Goal: Transaction & Acquisition: Purchase product/service

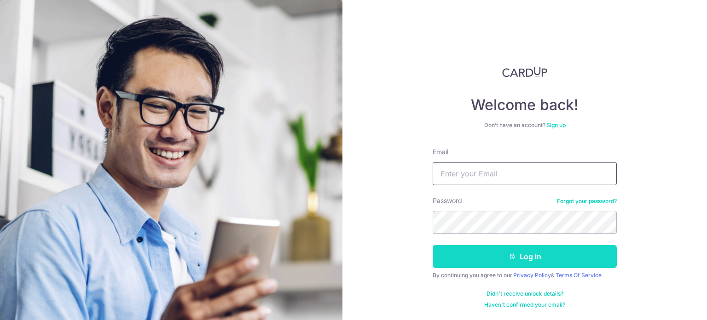
type input "chewlichi16@gmail.com"
click at [493, 258] on button "Log in" at bounding box center [525, 256] width 184 height 23
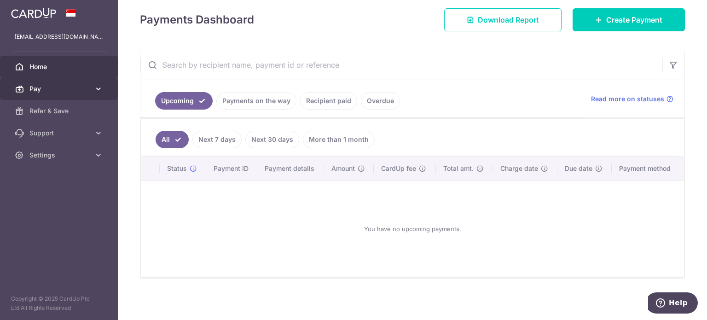
click at [87, 86] on span "Pay" at bounding box center [59, 88] width 61 height 9
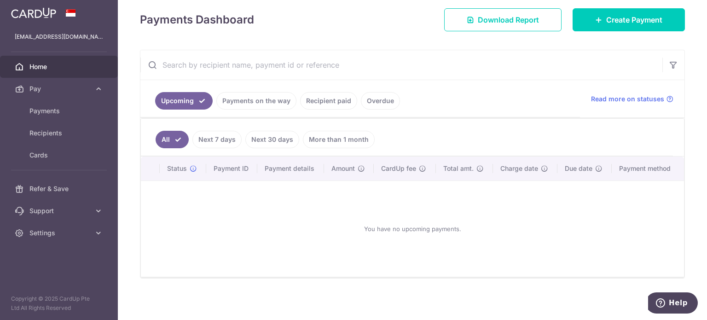
click at [273, 138] on link "Next 30 days" at bounding box center [272, 139] width 54 height 17
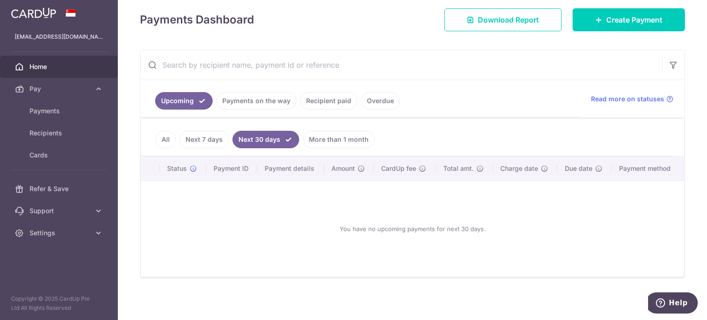
click at [240, 93] on link "Payments on the way" at bounding box center [256, 100] width 80 height 17
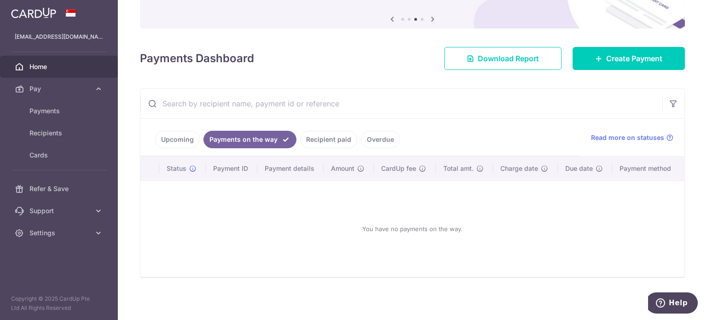
click at [322, 138] on link "Recipient paid" at bounding box center [328, 139] width 57 height 17
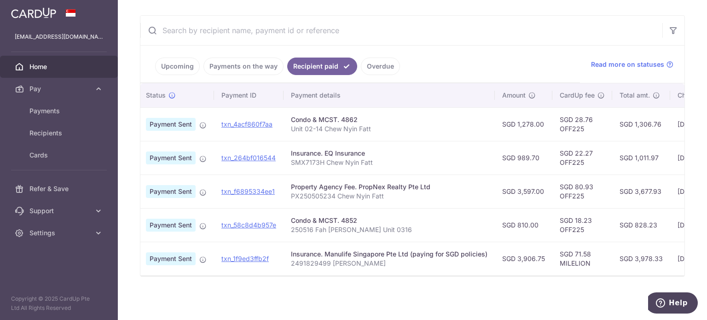
scroll to position [0, 15]
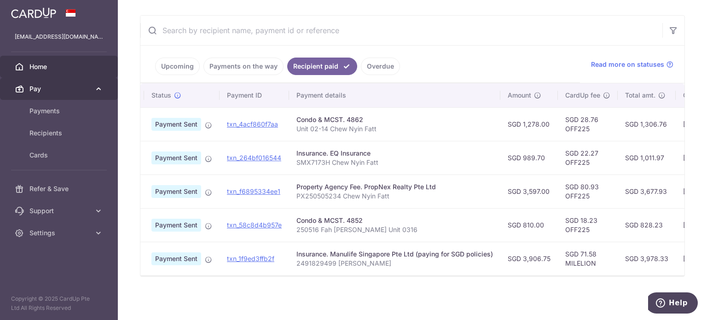
click at [58, 99] on link "Pay" at bounding box center [59, 89] width 118 height 22
click at [71, 79] on link "Pay" at bounding box center [59, 89] width 118 height 22
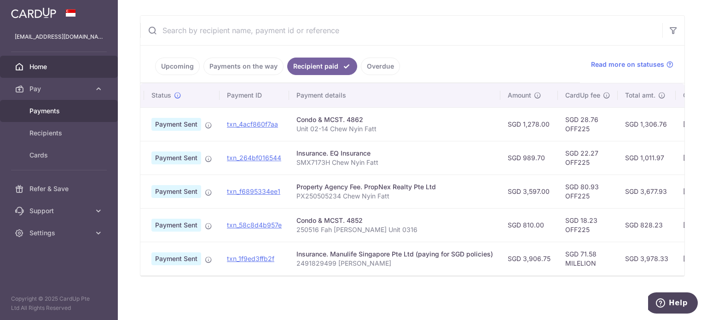
click at [69, 109] on span "Payments" at bounding box center [59, 110] width 61 height 9
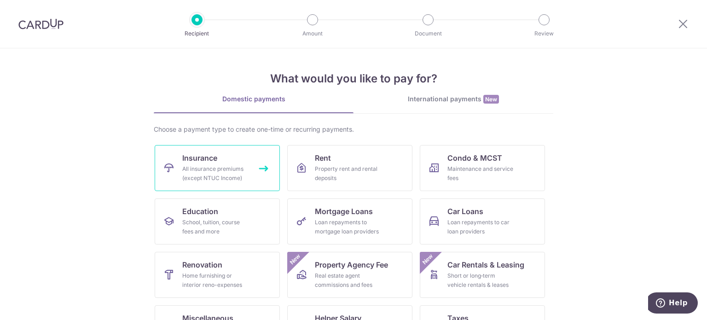
scroll to position [92, 0]
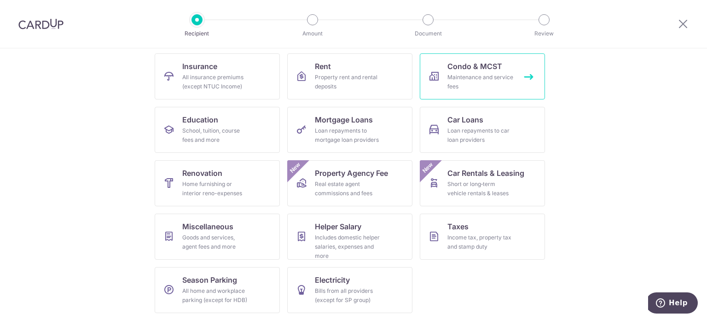
click at [486, 82] on div "Maintenance and service fees" at bounding box center [480, 82] width 66 height 18
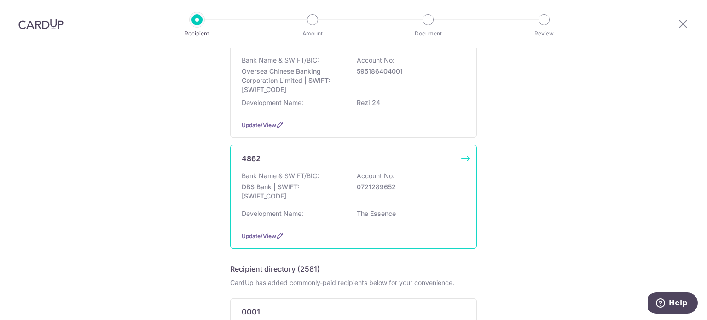
scroll to position [117, 0]
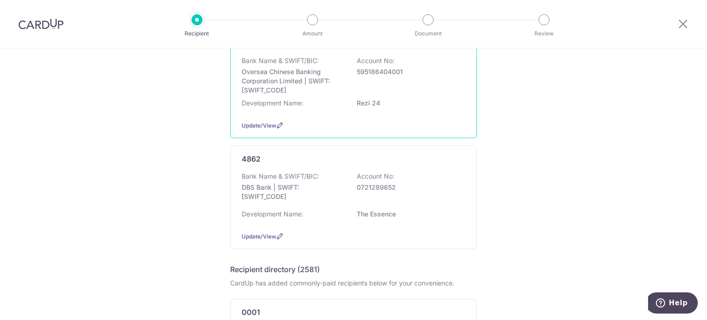
click at [407, 86] on div "Bank Name & SWIFT/BIC: Oversea Chinese Banking Corporation Limited | SWIFT: OCB…" at bounding box center [354, 75] width 224 height 39
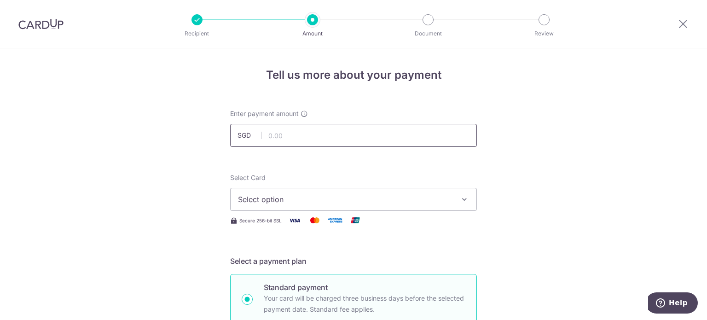
click at [290, 141] on input "text" at bounding box center [353, 135] width 247 height 23
type input "810.00"
click at [394, 206] on button "Select option" at bounding box center [353, 199] width 247 height 23
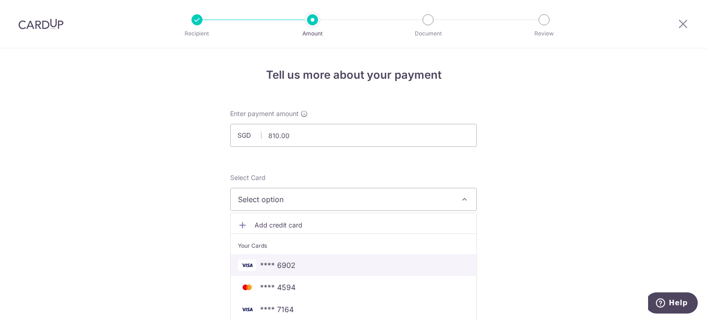
scroll to position [64, 0]
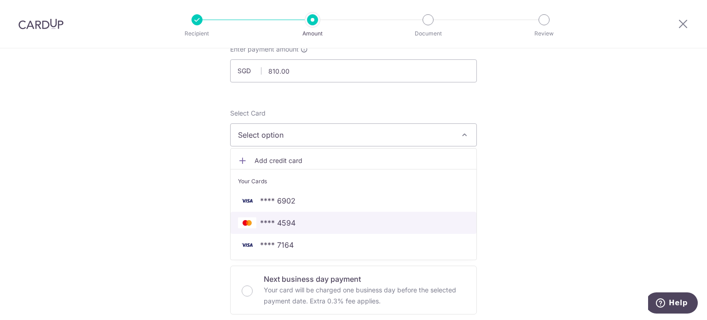
click at [322, 216] on link "**** 4594" at bounding box center [354, 223] width 246 height 22
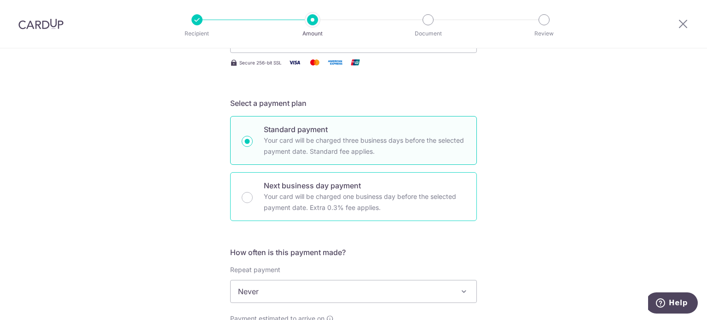
scroll to position [214, 0]
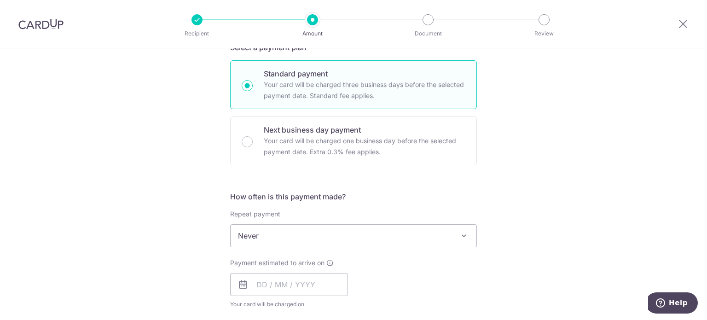
click at [281, 228] on span "Never" at bounding box center [354, 236] width 246 height 22
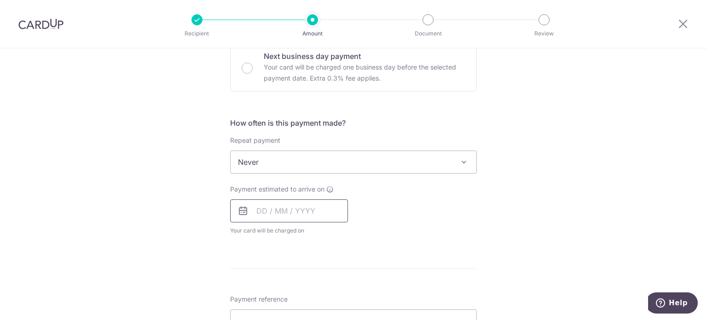
scroll to position [287, 0]
click at [256, 210] on input "text" at bounding box center [289, 210] width 118 height 23
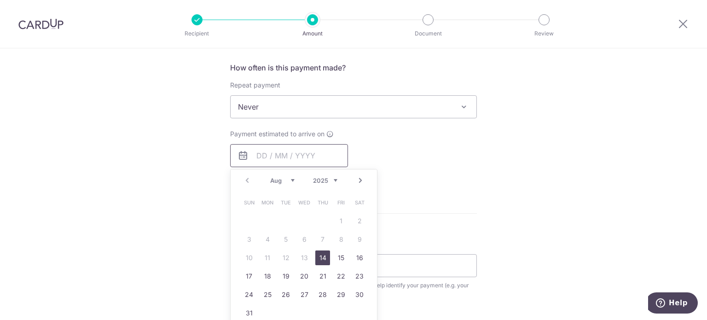
scroll to position [396, 0]
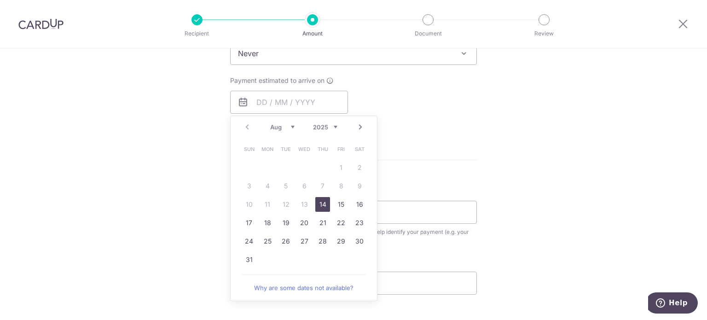
click at [318, 203] on link "14" at bounding box center [322, 204] width 15 height 15
type input "14/08/2025"
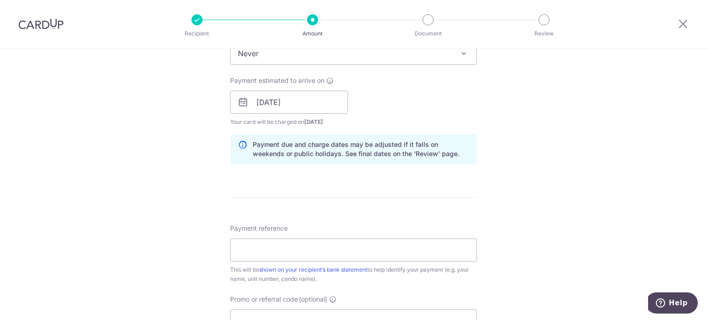
scroll to position [437, 0]
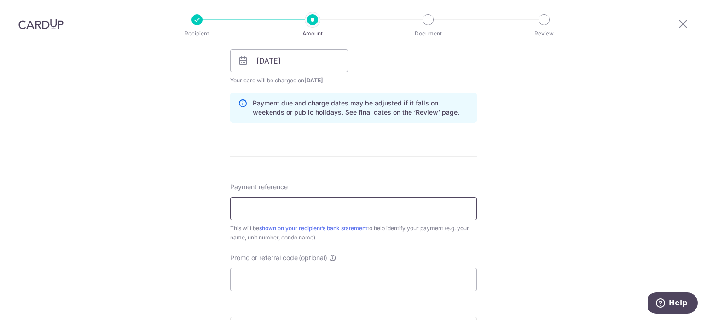
click at [275, 209] on input "Payment reference" at bounding box center [353, 208] width 247 height 23
click at [524, 178] on div "Tell us more about your payment Enter payment amount SGD 810.00 810.00 Select C…" at bounding box center [353, 46] width 707 height 871
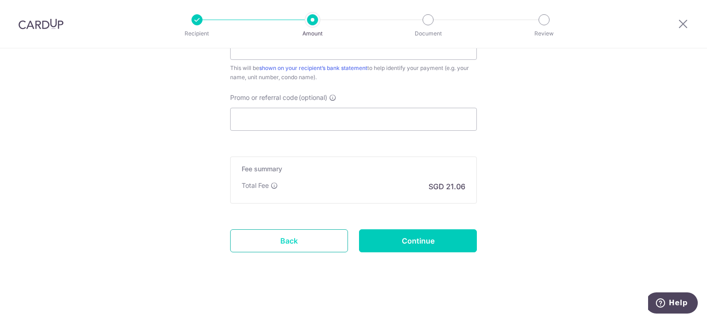
click at [288, 236] on link "Back" at bounding box center [289, 240] width 118 height 23
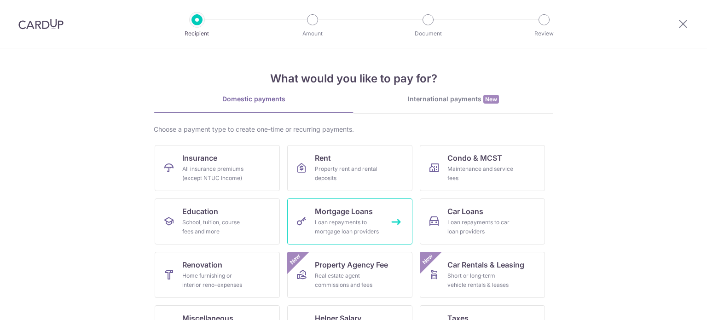
scroll to position [68, 0]
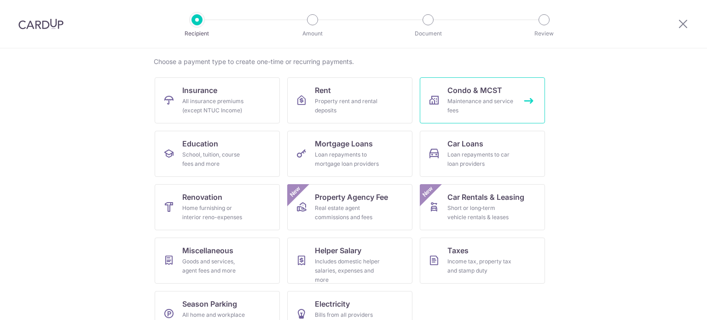
click at [450, 116] on link "Condo & MCST Maintenance and service fees" at bounding box center [482, 100] width 125 height 46
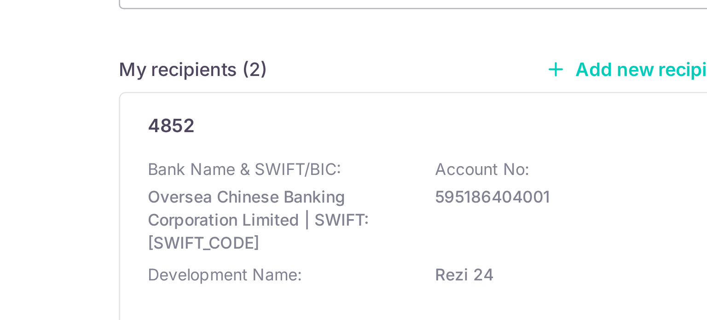
scroll to position [17, 0]
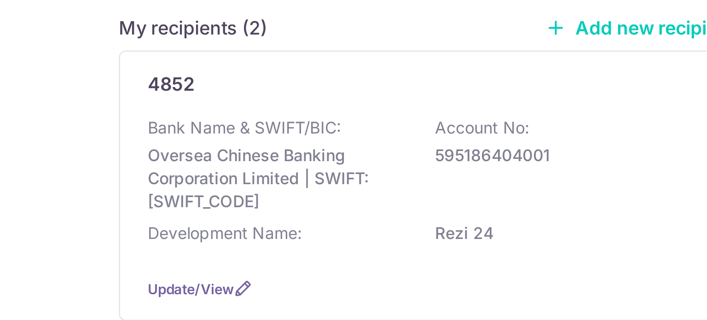
click at [296, 184] on p "Oversea Chinese Banking Corporation Limited | SWIFT: [SWIFT_CODE]" at bounding box center [293, 182] width 103 height 28
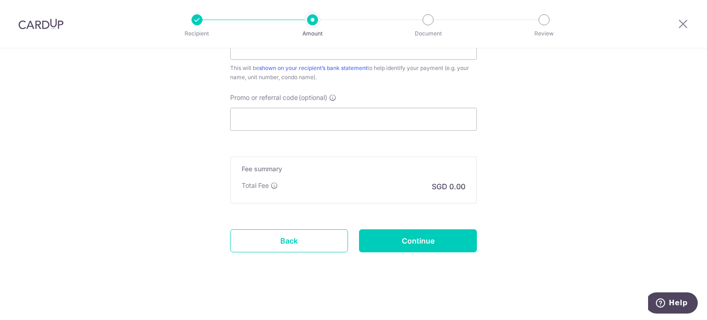
click at [269, 235] on link "Back" at bounding box center [289, 240] width 118 height 23
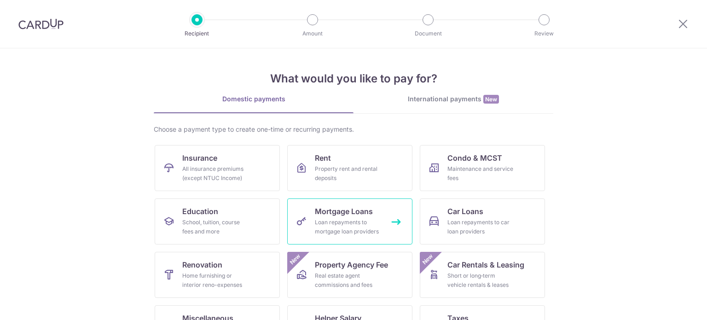
scroll to position [55, 0]
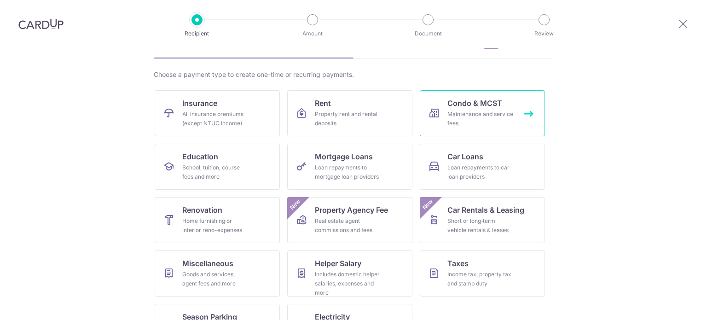
click at [473, 98] on span "Condo & MCST" at bounding box center [474, 103] width 55 height 11
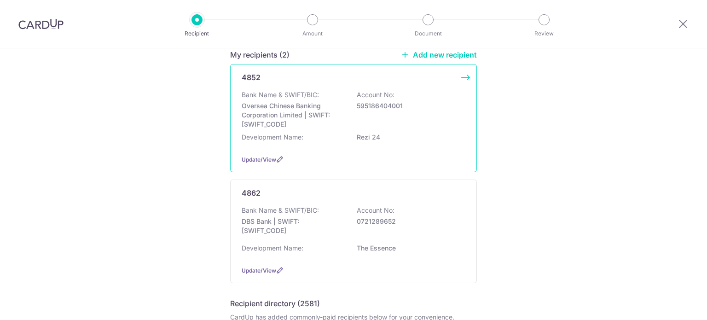
scroll to position [46, 0]
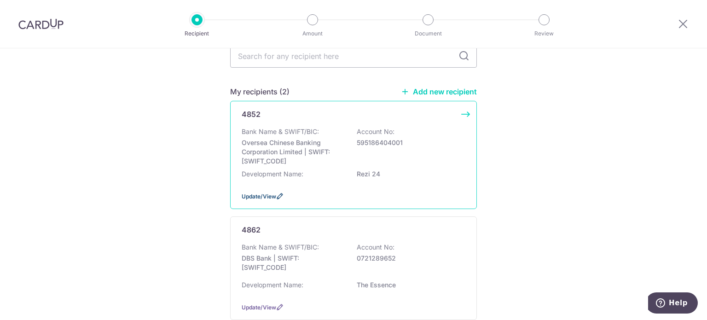
click at [266, 195] on span "Update/View" at bounding box center [259, 196] width 35 height 7
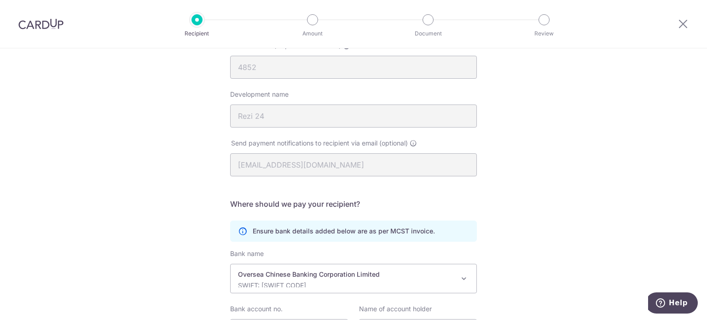
scroll to position [202, 0]
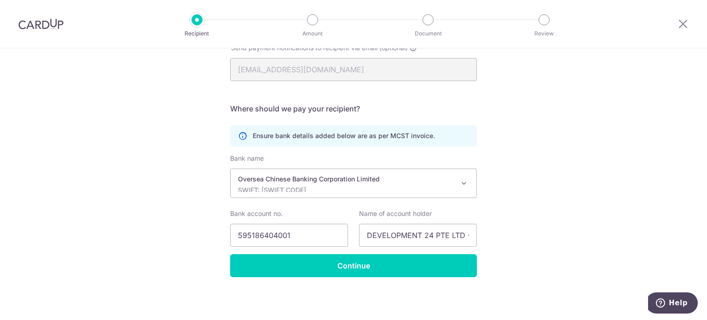
click at [310, 186] on p "SWIFT: [SWIFT_CODE]" at bounding box center [346, 190] width 216 height 9
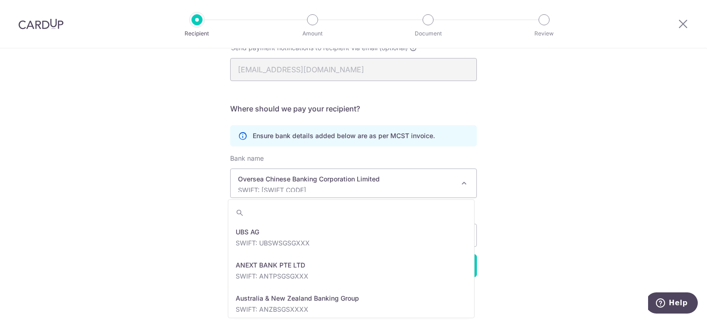
scroll to position [1392, 0]
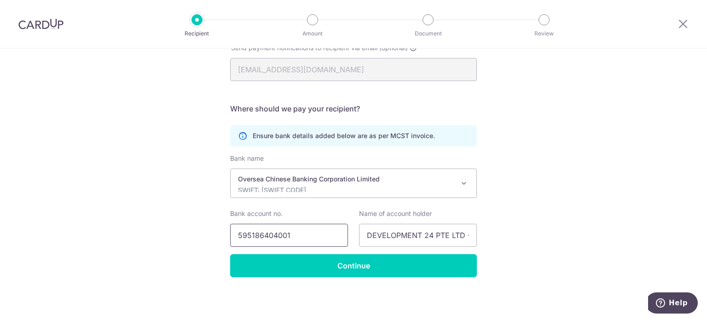
drag, startPoint x: 299, startPoint y: 234, endPoint x: 185, endPoint y: 222, distance: 114.8
click at [185, 222] on div "Recipient Details Your recipient does not need a CardUp account to receive your…" at bounding box center [353, 83] width 707 height 474
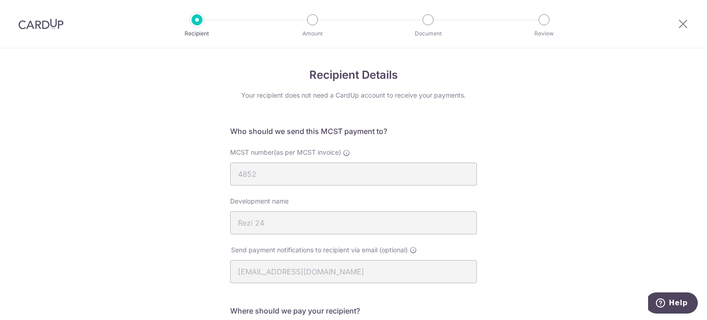
scroll to position [202, 0]
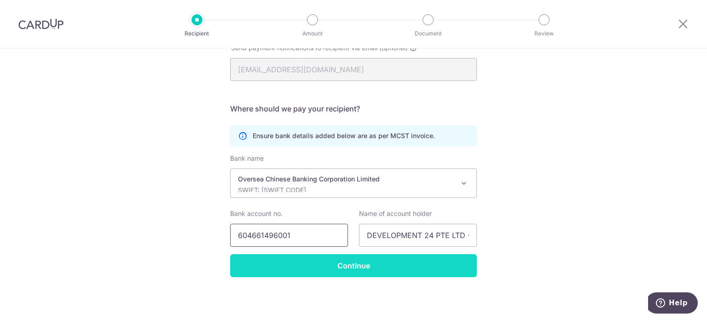
type input "604661496001"
click at [296, 267] on form "Who should we send this MCST payment to? MCST number(as per MCST invoice) 4852 …" at bounding box center [353, 101] width 247 height 354
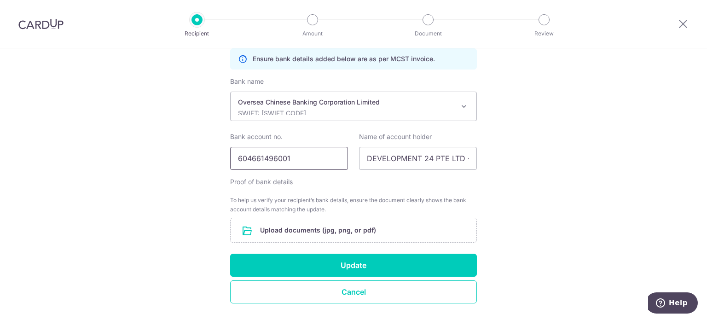
scroll to position [305, 0]
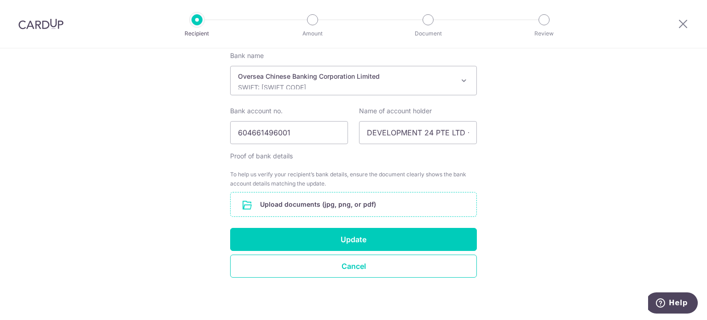
click at [339, 197] on input "file" at bounding box center [354, 204] width 246 height 24
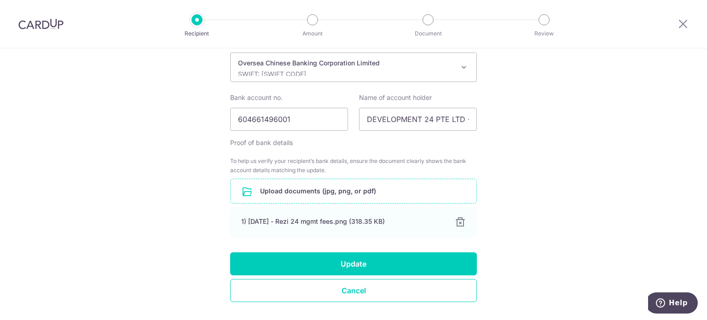
scroll to position [342, 0]
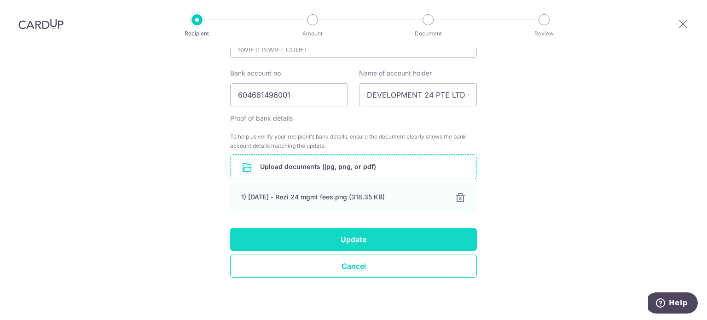
click at [403, 243] on button "Update" at bounding box center [353, 239] width 247 height 23
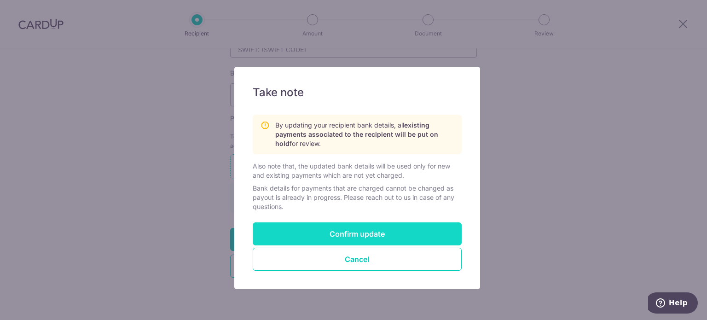
click at [366, 231] on button "Confirm update" at bounding box center [357, 233] width 209 height 23
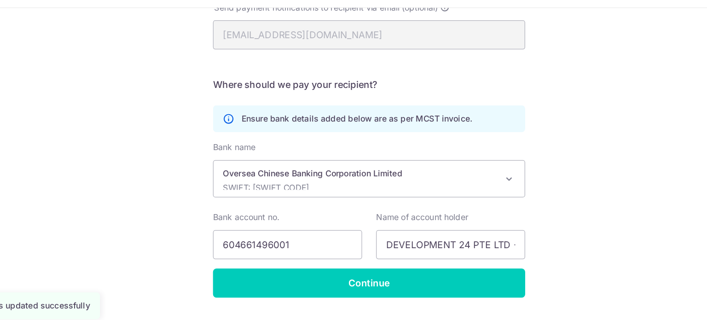
scroll to position [202, 0]
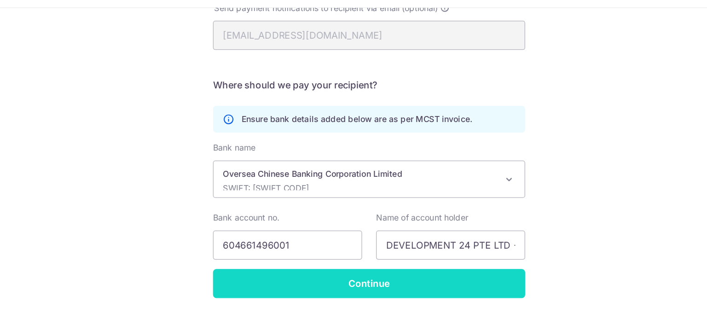
click at [325, 265] on input "Continue" at bounding box center [353, 266] width 247 height 23
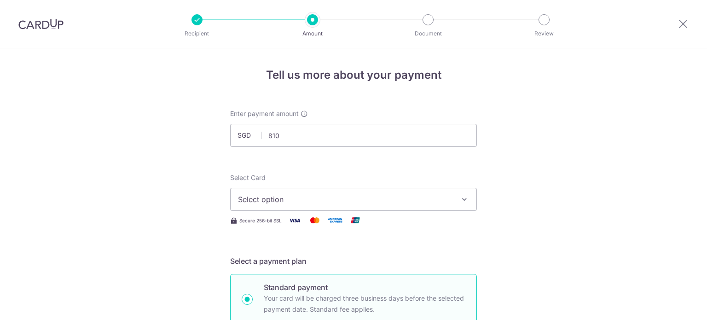
type input "810.00"
click at [292, 203] on span "Select option" at bounding box center [345, 199] width 215 height 11
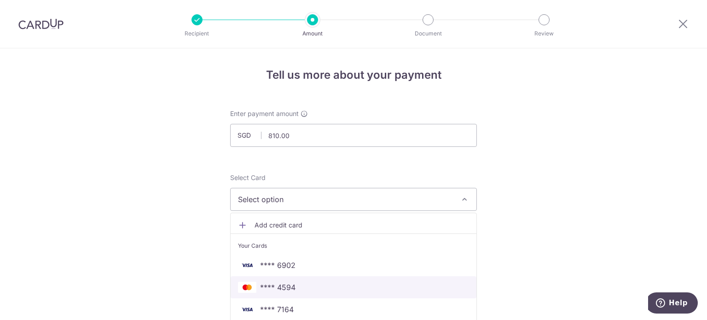
click at [285, 278] on link "**** 4594" at bounding box center [354, 287] width 246 height 22
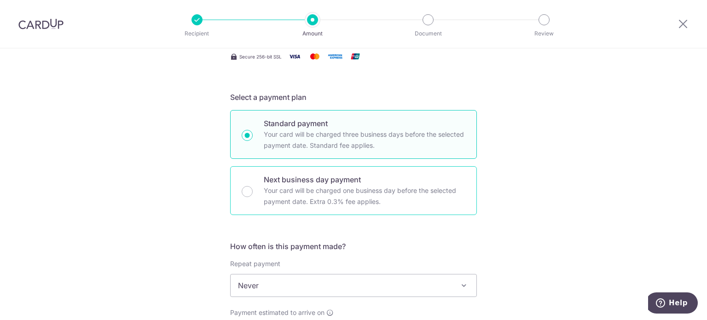
scroll to position [267, 0]
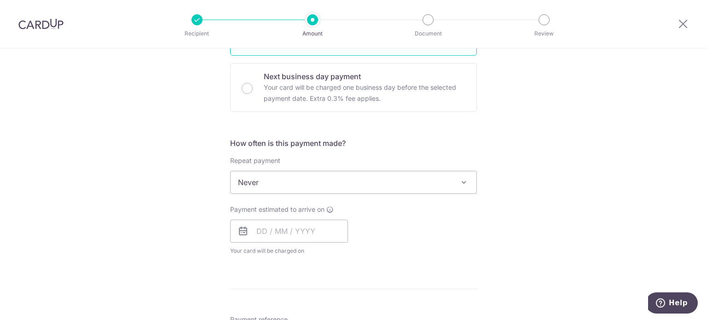
click at [273, 184] on span "Never" at bounding box center [354, 182] width 246 height 22
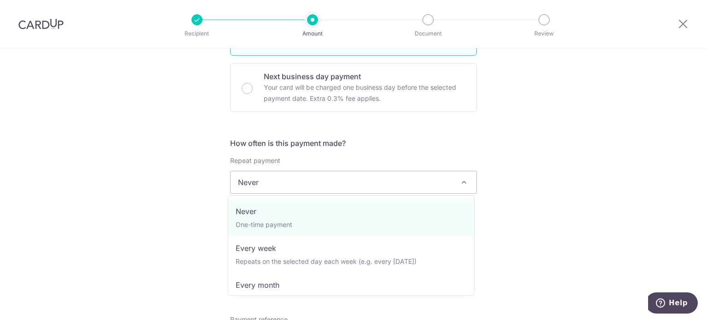
click at [168, 225] on div "Tell us more about your payment Enter payment amount SGD 810.00 810.00 Select C…" at bounding box center [353, 197] width 707 height 833
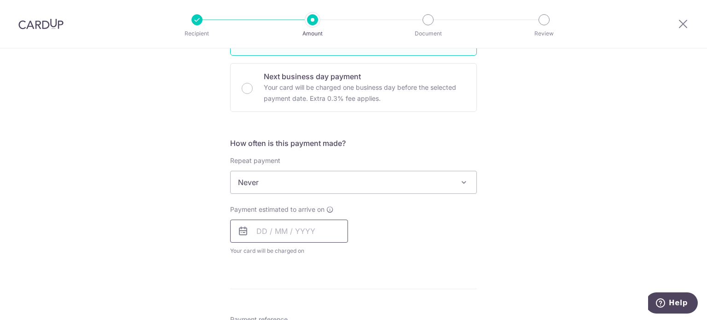
click at [256, 232] on input "text" at bounding box center [289, 231] width 118 height 23
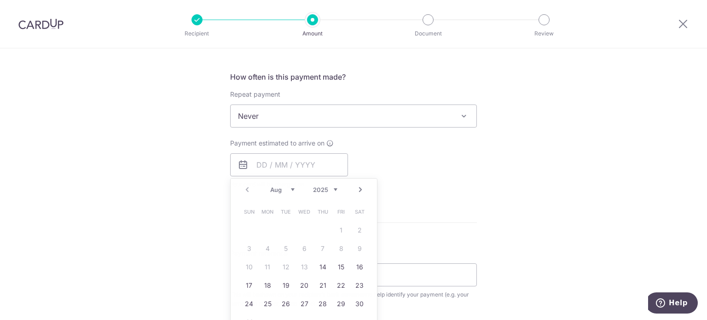
click at [428, 224] on form "Enter payment amount SGD 810.00 810.00 Select Card **** 4594 Add credit card Yo…" at bounding box center [353, 140] width 247 height 729
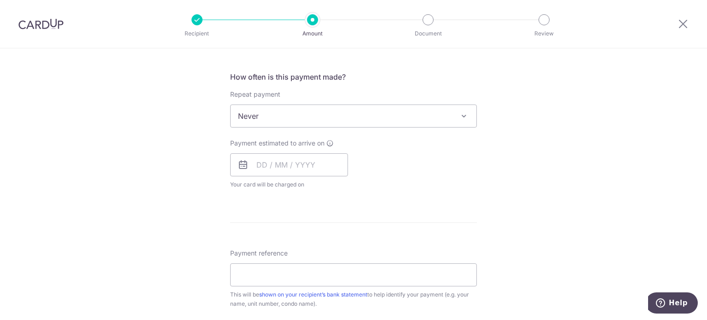
click at [306, 177] on div "Payment estimated to arrive on Prev Next Aug Sep Oct Nov Dec 2025 2026 2027 202…" at bounding box center [289, 164] width 118 height 51
click at [308, 163] on input "text" at bounding box center [289, 164] width 118 height 23
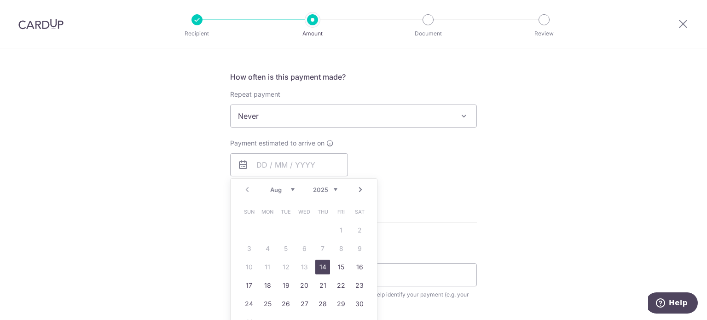
click at [319, 267] on link "14" at bounding box center [322, 267] width 15 height 15
type input "[DATE]"
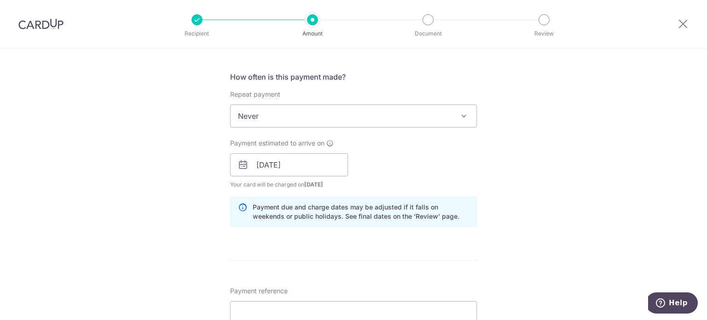
scroll to position [389, 0]
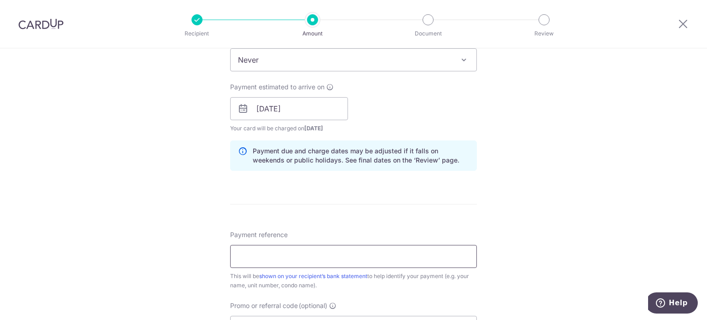
click at [273, 259] on input "Payment reference" at bounding box center [353, 256] width 247 height 23
click at [254, 254] on input "250516 Fah Siew Yong Unit 0316" at bounding box center [353, 256] width 247 height 23
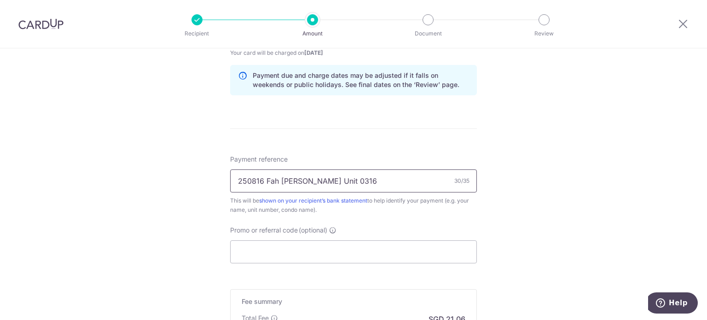
scroll to position [467, 0]
type input "250816 Fah Siew Yong Unit 0316"
click at [341, 249] on input "Promo or referral code (optional)" at bounding box center [353, 249] width 247 height 23
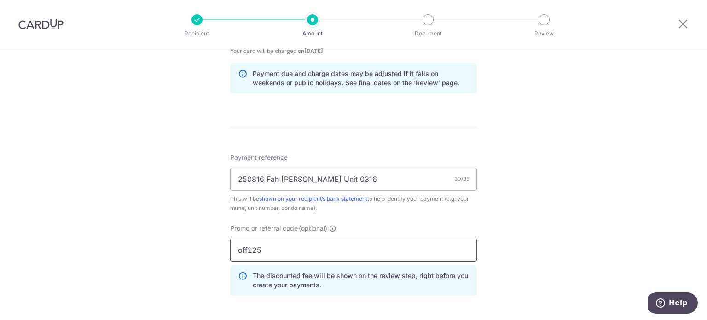
scroll to position [639, 0]
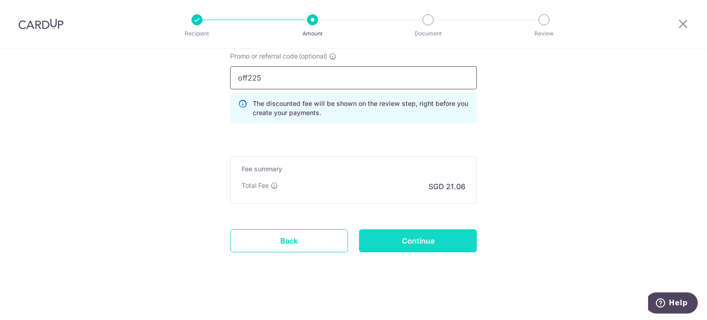
type input "off225"
click at [404, 237] on input "Continue" at bounding box center [418, 240] width 118 height 23
type input "Create Schedule"
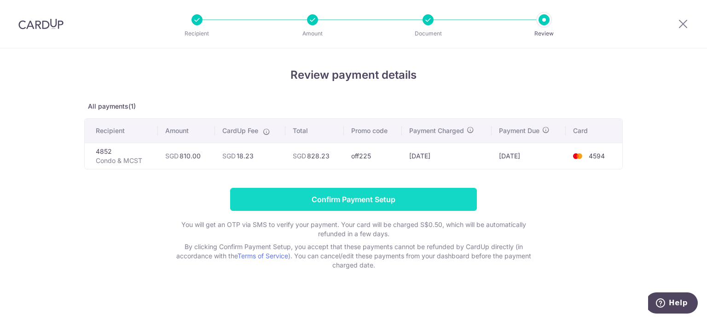
click at [362, 197] on input "Confirm Payment Setup" at bounding box center [353, 199] width 247 height 23
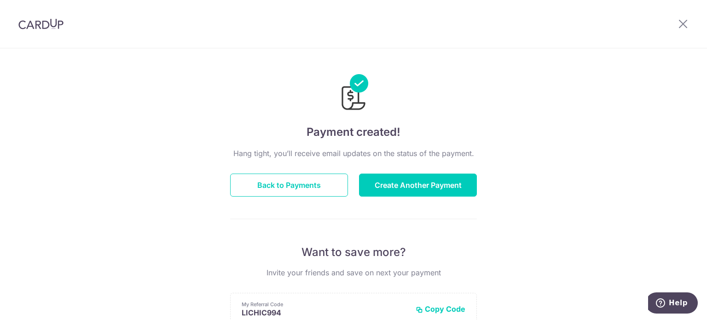
click at [106, 222] on div "Payment created! Hang tight, you’ll receive email updates on the status of the …" at bounding box center [353, 294] width 707 height 492
click at [282, 179] on button "Back to Payments" at bounding box center [289, 185] width 118 height 23
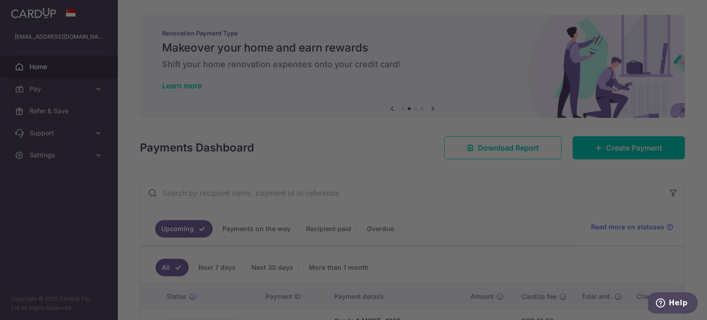
click at [512, 235] on div at bounding box center [357, 161] width 714 height 323
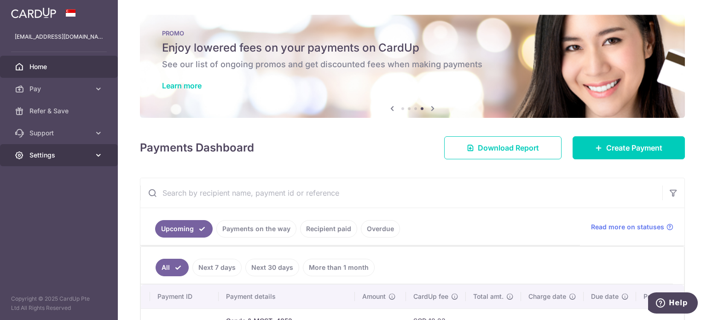
click at [84, 155] on span "Settings" at bounding box center [59, 155] width 61 height 9
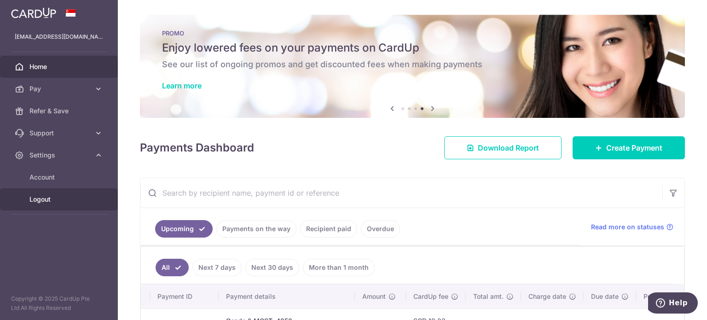
click at [67, 199] on span "Logout" at bounding box center [59, 199] width 61 height 9
